Goal: Information Seeking & Learning: Learn about a topic

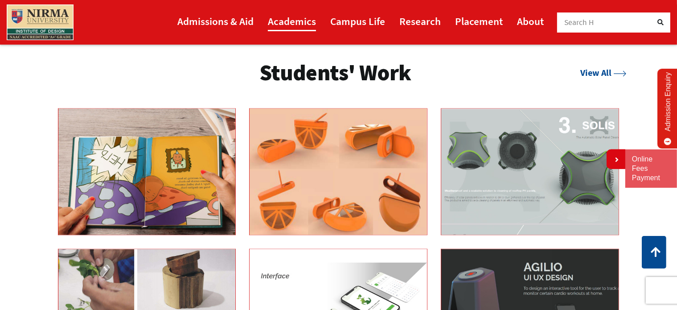
scroll to position [1415, 0]
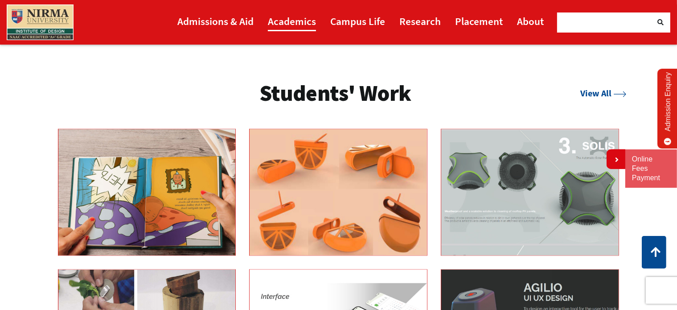
click at [282, 20] on link "Academics" at bounding box center [292, 21] width 48 height 20
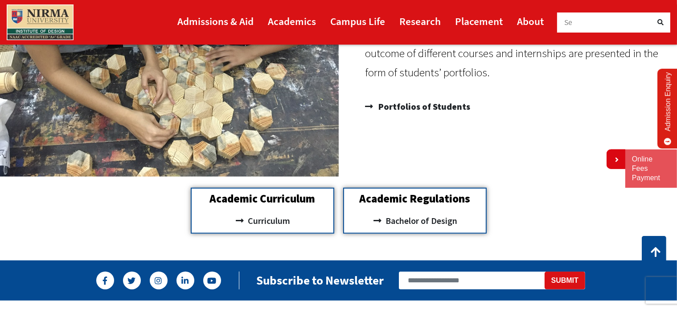
scroll to position [785, 0]
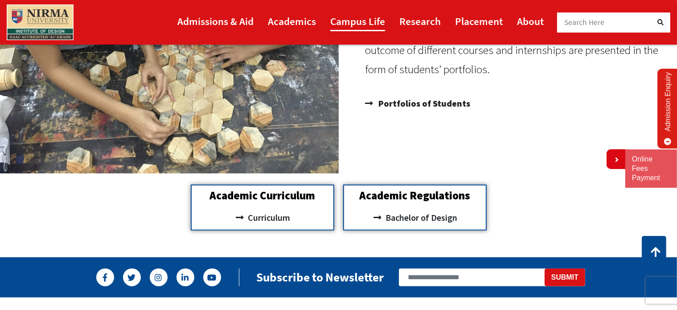
click at [375, 23] on link "Campus Life" at bounding box center [357, 21] width 55 height 20
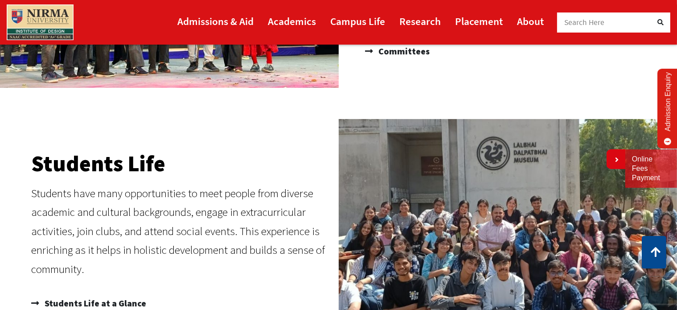
scroll to position [225, 0]
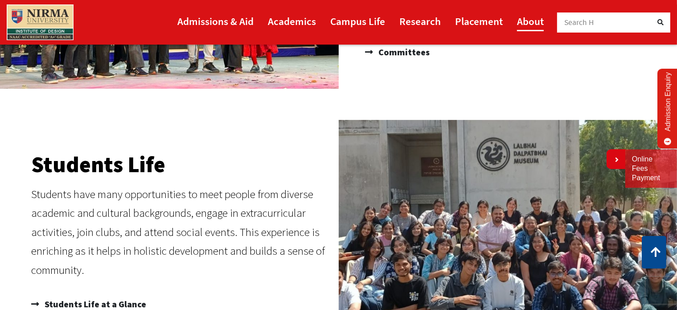
click at [519, 17] on link "About" at bounding box center [530, 21] width 27 height 20
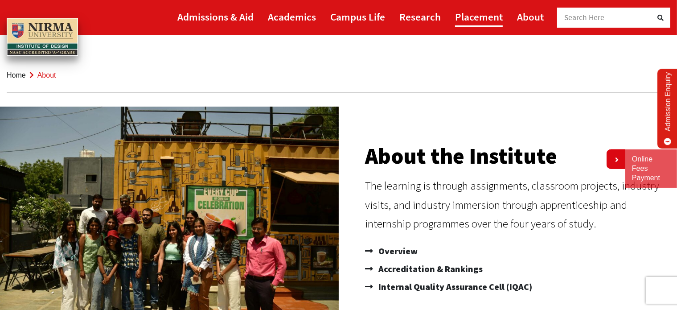
click at [492, 13] on link "Placement" at bounding box center [479, 17] width 48 height 20
click at [300, 20] on link "Academics" at bounding box center [292, 17] width 48 height 20
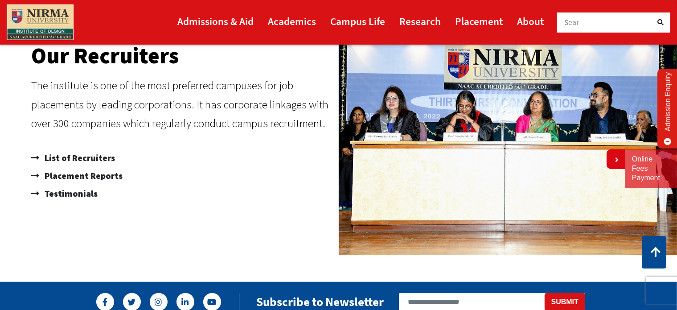
scroll to position [560, 0]
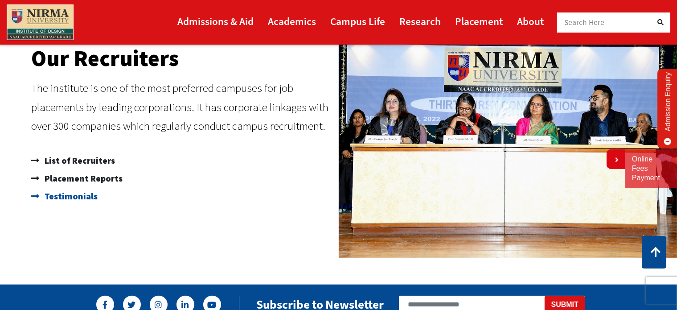
click at [70, 195] on span "Testimonials" at bounding box center [69, 196] width 55 height 18
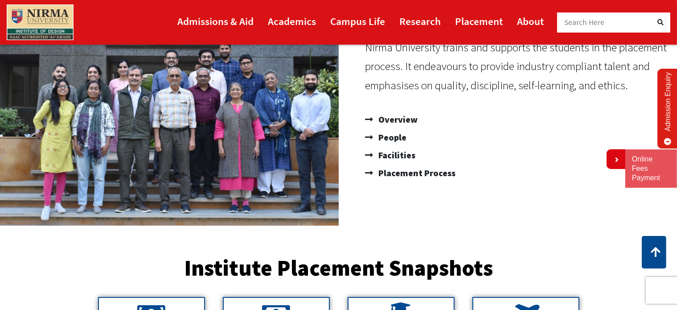
scroll to position [139, 0]
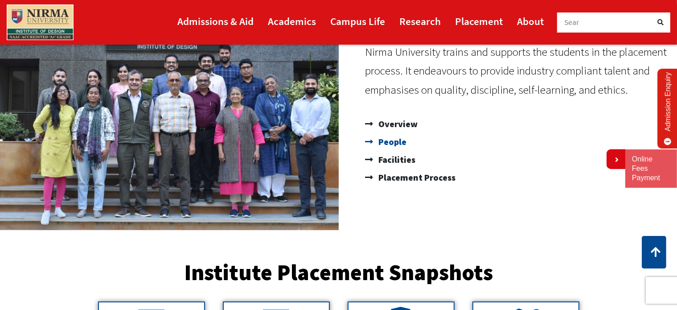
click at [401, 147] on span "People" at bounding box center [391, 142] width 30 height 18
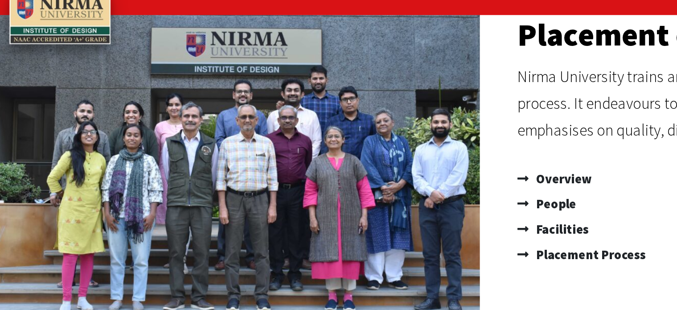
scroll to position [0, 0]
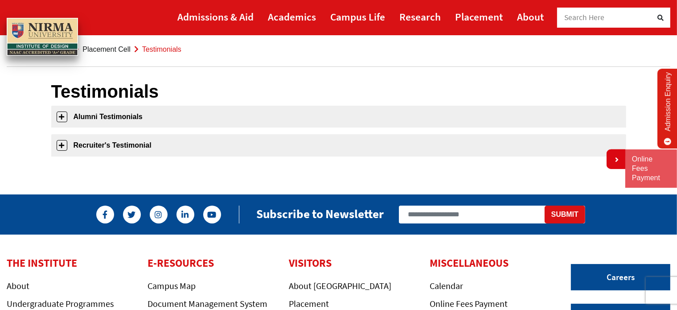
scroll to position [26, 0]
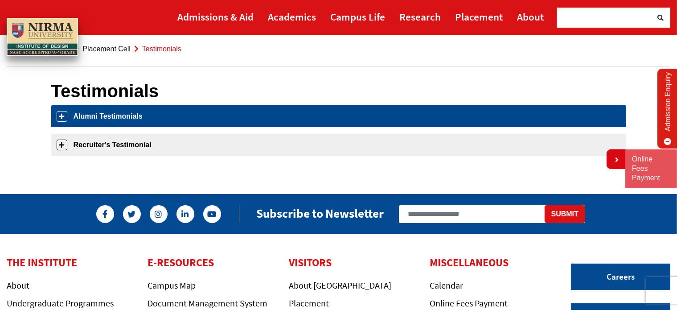
click at [205, 112] on link "Alumni Testimonials" at bounding box center [338, 116] width 575 height 22
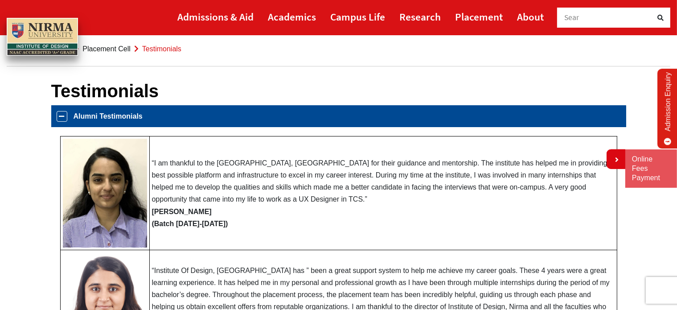
click at [205, 112] on link "Alumni Testimonials" at bounding box center [338, 116] width 575 height 22
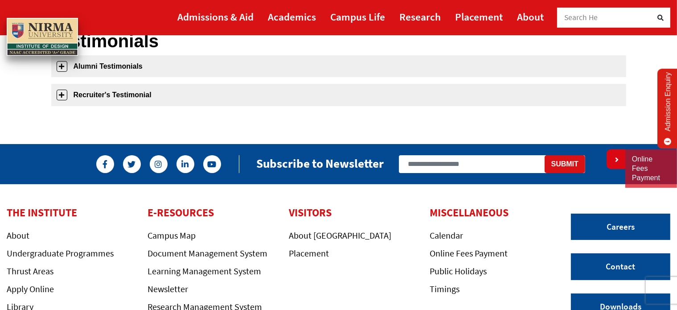
scroll to position [78, 0]
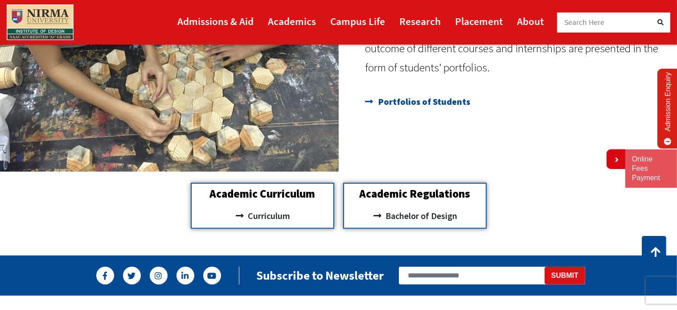
scroll to position [787, 0]
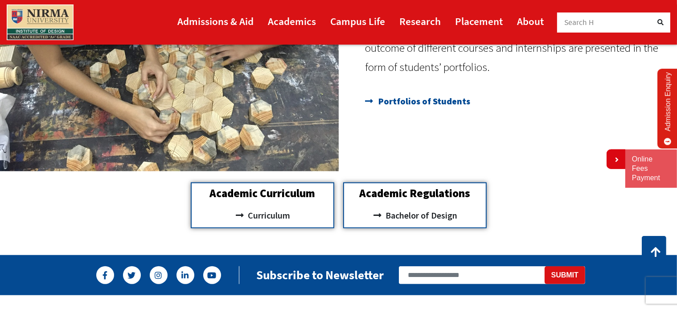
click at [410, 97] on span "Portfolios of Students" at bounding box center [423, 101] width 94 height 18
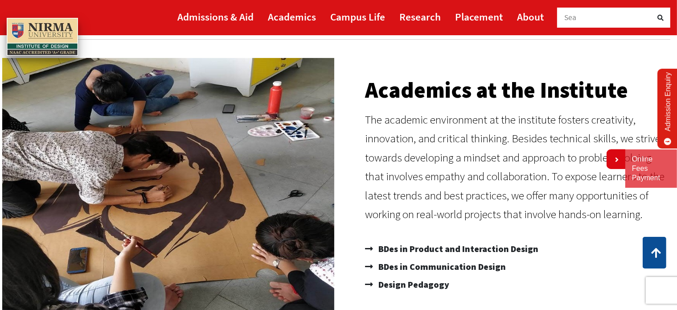
scroll to position [0, 0]
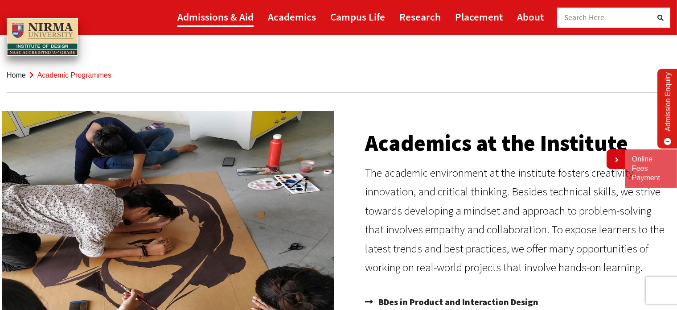
click at [225, 13] on link "Admissions & Aid" at bounding box center [215, 17] width 76 height 20
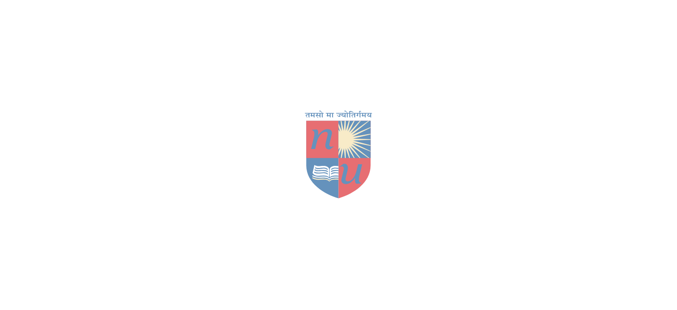
click at [403, 229] on div at bounding box center [338, 155] width 677 height 310
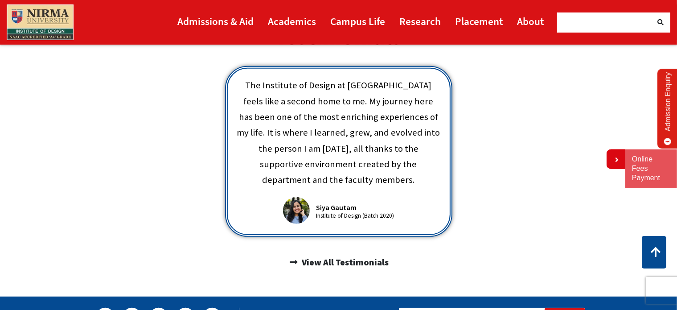
scroll to position [472, 0]
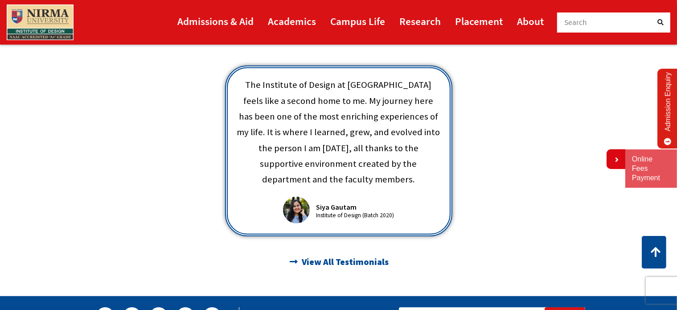
click at [350, 254] on span "View All Testimonials" at bounding box center [343, 261] width 89 height 15
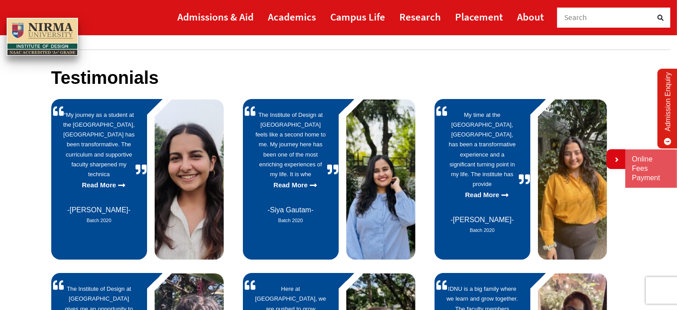
scroll to position [45, 0]
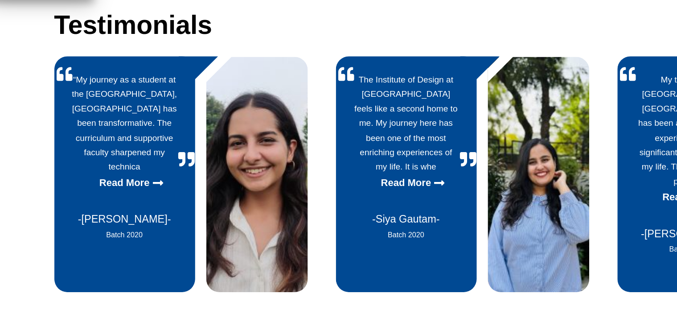
click at [80, 206] on span "Purvai Mishra" at bounding box center [98, 208] width 63 height 8
click at [120, 183] on icon at bounding box center [121, 183] width 7 height 8
click at [111, 210] on span "Purvai Mishra" at bounding box center [98, 208] width 63 height 8
click at [110, 179] on p "Read More" at bounding box center [99, 183] width 72 height 12
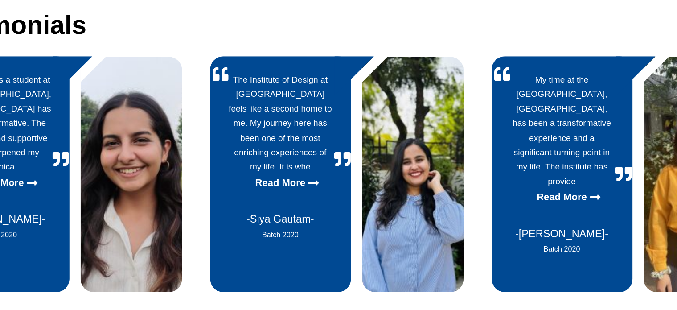
scroll to position [44, 0]
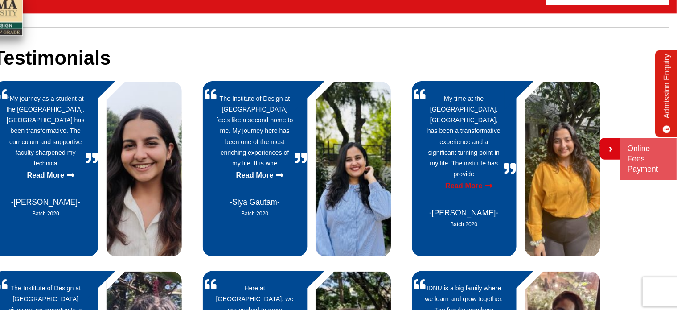
click at [489, 187] on p "Read More" at bounding box center [482, 193] width 72 height 12
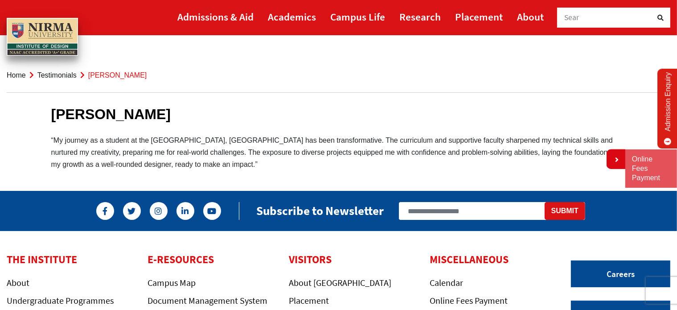
drag, startPoint x: 53, startPoint y: 111, endPoint x: 142, endPoint y: 112, distance: 89.5
click at [142, 112] on h1 "[PERSON_NAME]" at bounding box center [338, 114] width 575 height 17
drag, startPoint x: 145, startPoint y: 112, endPoint x: 41, endPoint y: 105, distance: 104.9
click at [41, 105] on section "[PERSON_NAME] “My journey as a student at the [GEOGRAPHIC_DATA], [GEOGRAPHIC_DA…" at bounding box center [338, 130] width 677 height 93
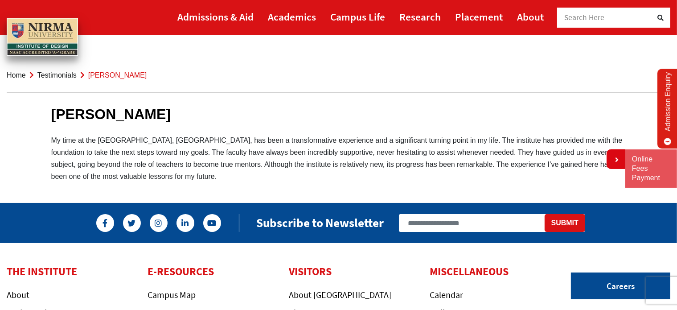
click at [68, 75] on link "Testimonials" at bounding box center [56, 75] width 39 height 8
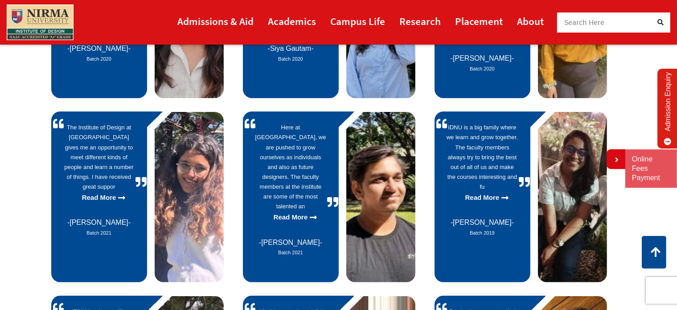
scroll to position [228, 0]
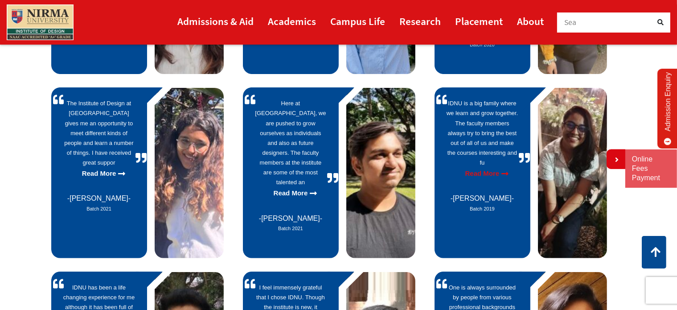
click at [481, 167] on p "Read More" at bounding box center [482, 173] width 72 height 12
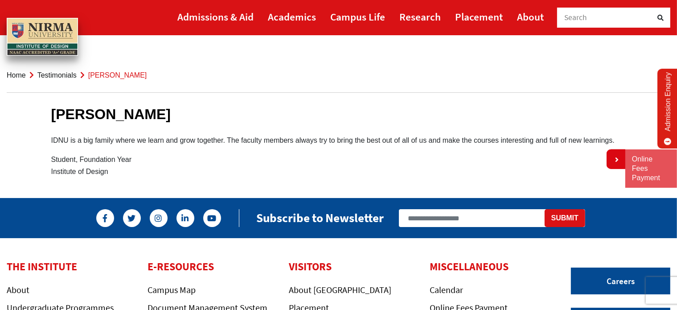
click at [74, 77] on link "Testimonials" at bounding box center [56, 75] width 39 height 8
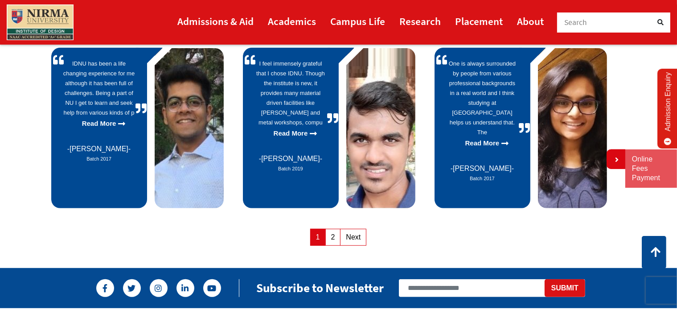
scroll to position [450, 0]
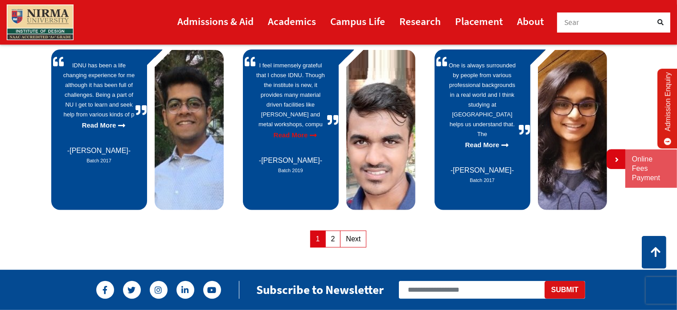
click at [299, 129] on p "Read More" at bounding box center [291, 135] width 72 height 12
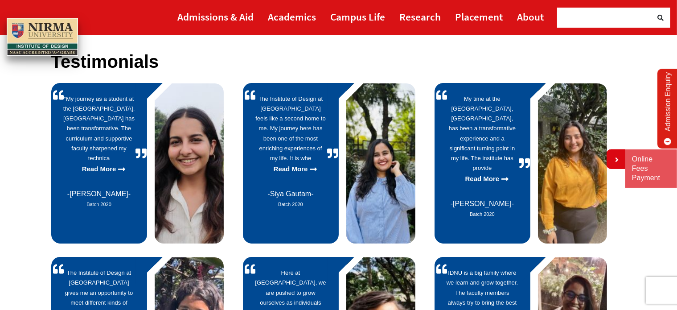
scroll to position [58, 0]
